Goal: Information Seeking & Learning: Learn about a topic

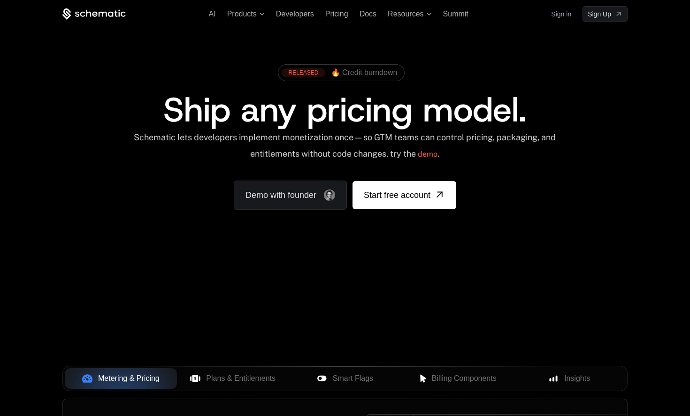
click at [337, 143] on div "Schematic lets developers implement monetization once — so GTM teams can contro…" at bounding box center [345, 148] width 424 height 33
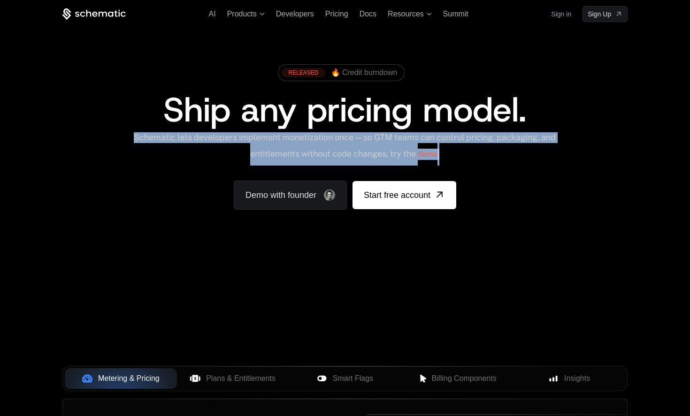
click at [337, 143] on div "Schematic lets developers implement monetization once — so GTM teams can contro…" at bounding box center [345, 148] width 424 height 33
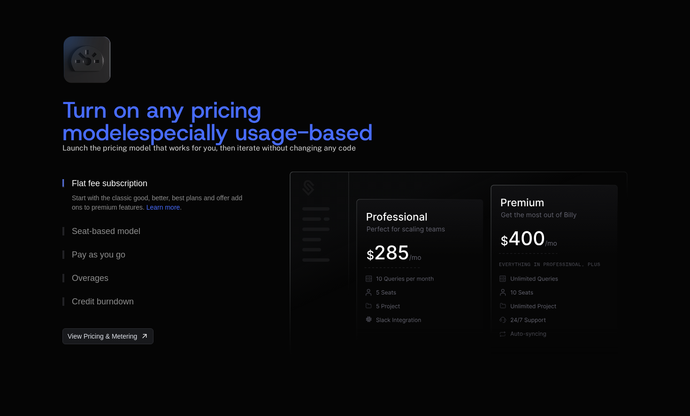
scroll to position [1345, 0]
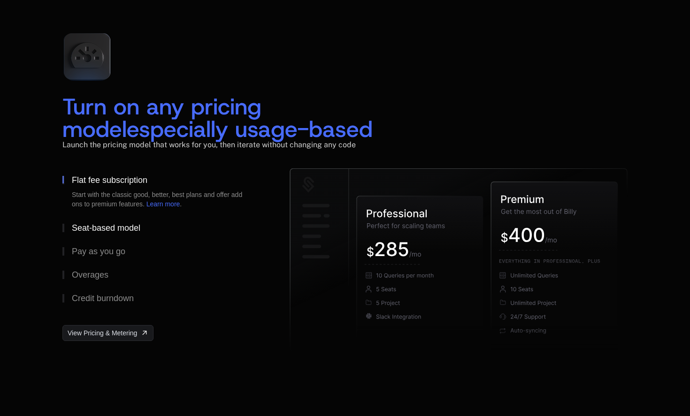
click at [109, 222] on button "Seat-based model" at bounding box center [160, 227] width 197 height 23
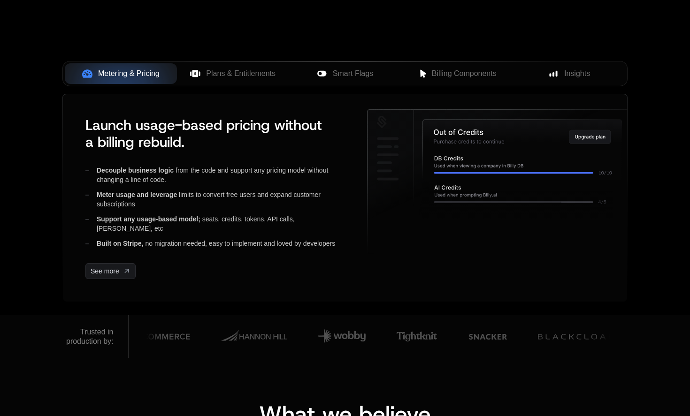
scroll to position [0, 0]
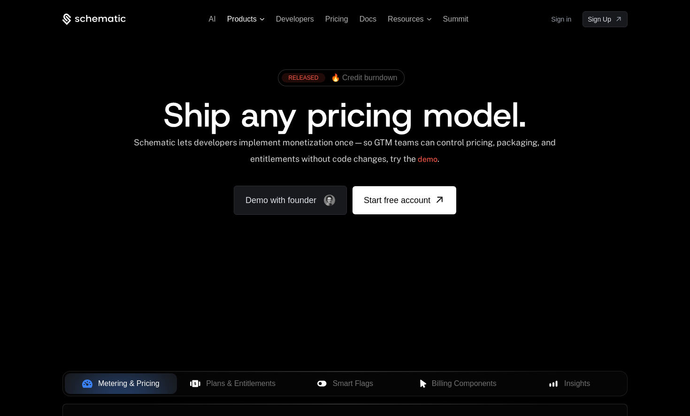
click at [251, 19] on span "Products" at bounding box center [242, 19] width 30 height 11
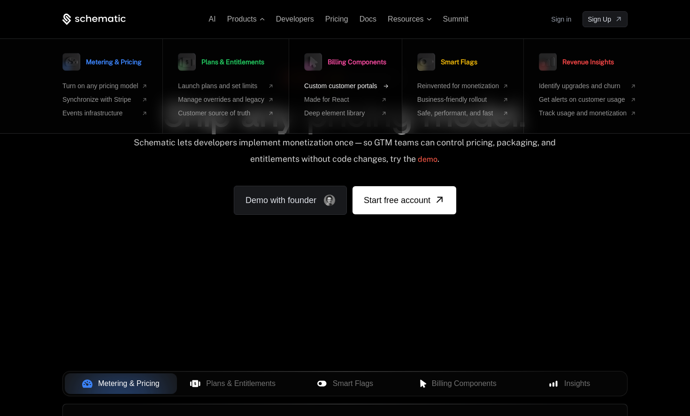
click at [335, 84] on span "Custom customer portals" at bounding box center [340, 86] width 73 height 10
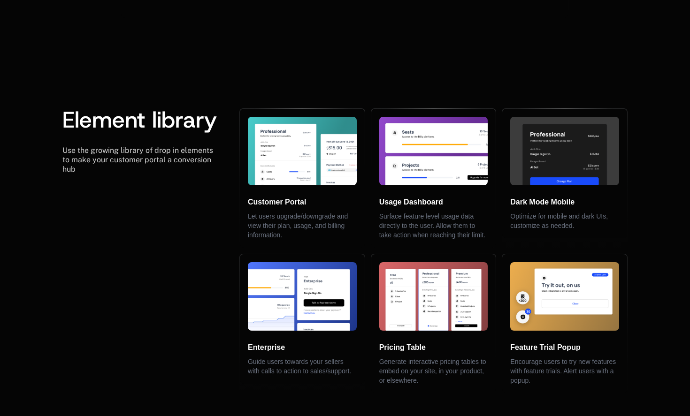
scroll to position [1942, 0]
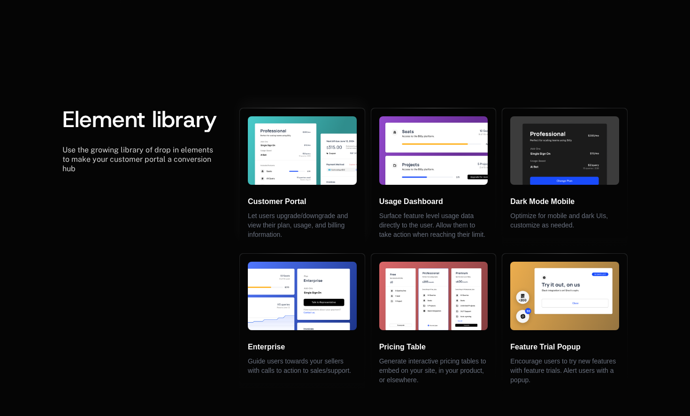
click at [281, 196] on h6 "Customer Portal" at bounding box center [302, 201] width 109 height 11
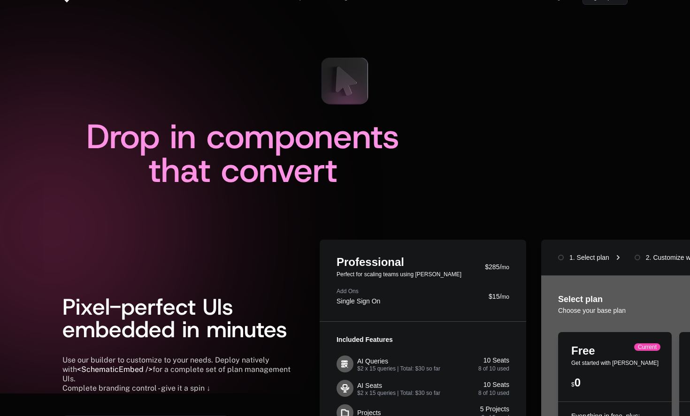
scroll to position [0, 0]
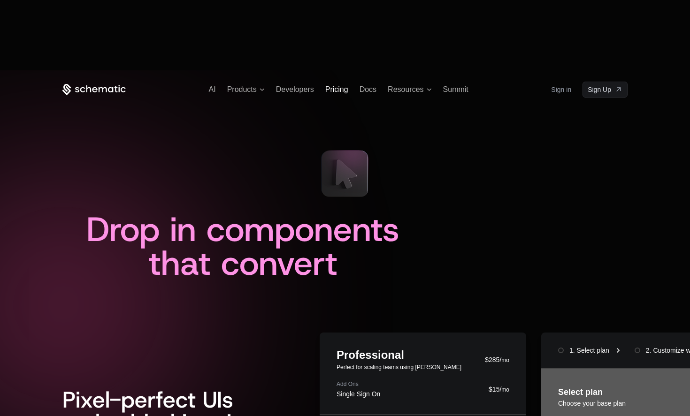
click at [333, 85] on span "Pricing" at bounding box center [336, 89] width 23 height 8
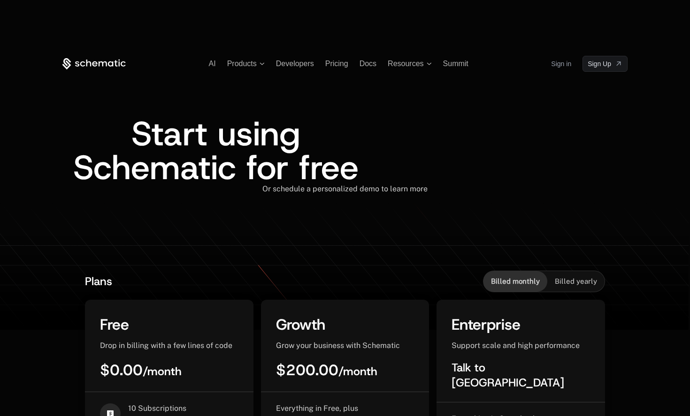
scroll to position [135, 0]
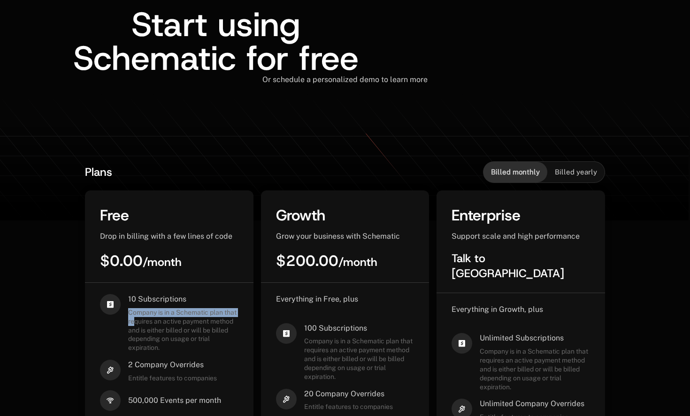
drag, startPoint x: 126, startPoint y: 244, endPoint x: 148, endPoint y: 249, distance: 23.0
click at [148, 294] on div "10 Subscriptions Company is in a Schematic plan that requires an active payment…" at bounding box center [169, 323] width 138 height 58
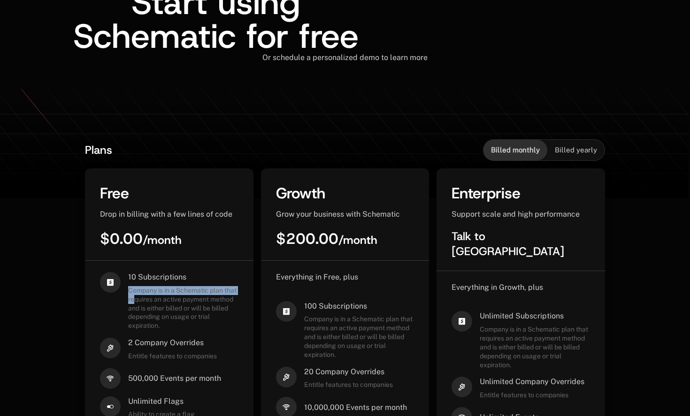
scroll to position [160, 0]
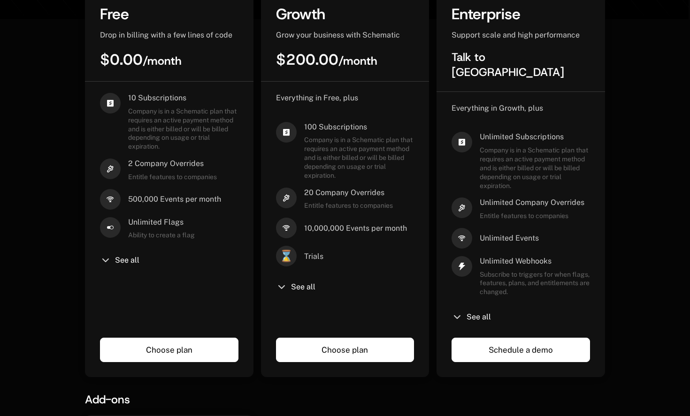
scroll to position [346, 0]
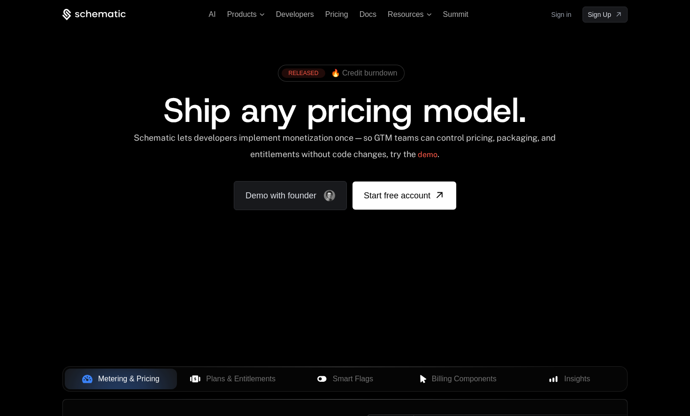
scroll to position [5, 0]
click at [337, 15] on span "Pricing" at bounding box center [336, 14] width 23 height 8
